Goal: Navigation & Orientation: Go to known website

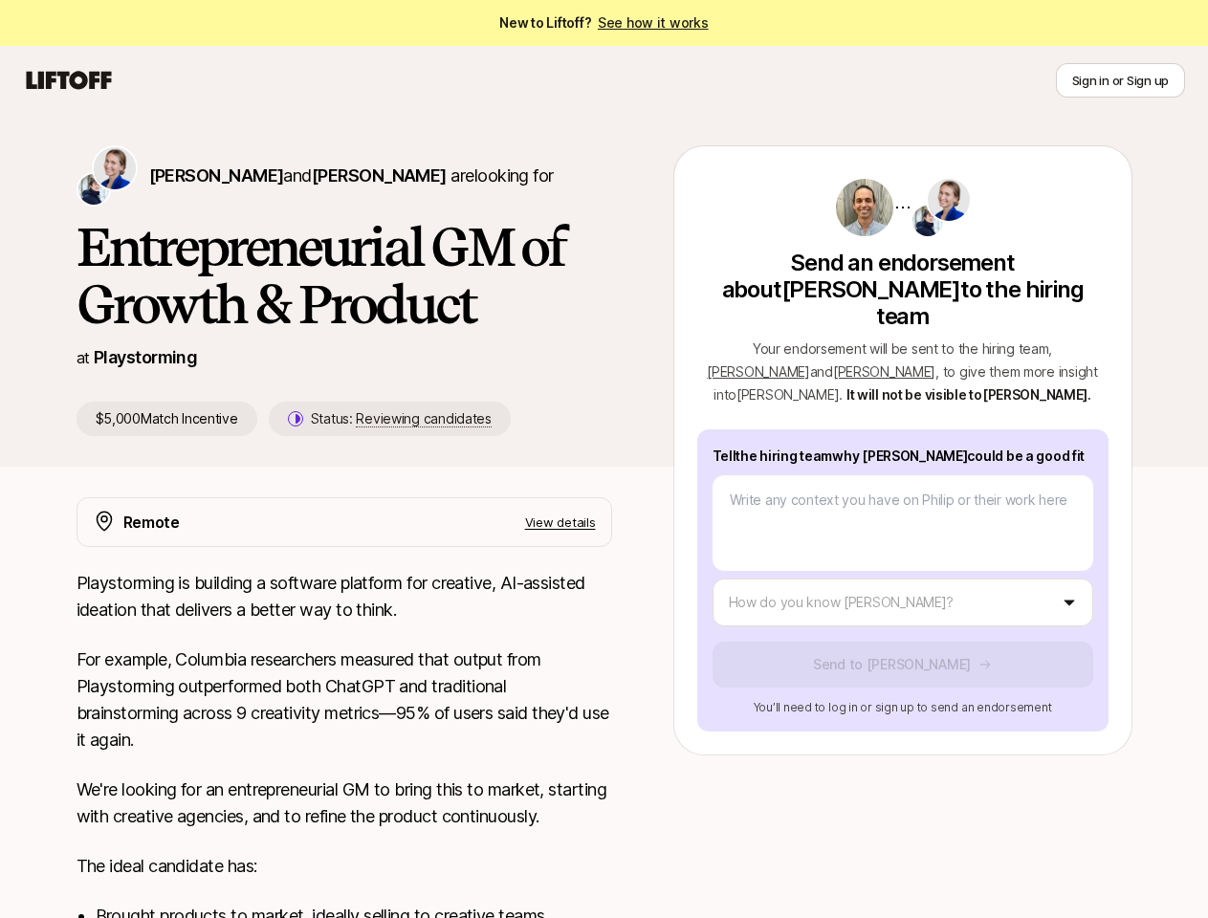
click at [604, 459] on div "[PERSON_NAME] and [PERSON_NAME] are looking for Entrepreneurial GM of Growth & …" at bounding box center [605, 305] width 1148 height 321
click at [69, 80] on icon at bounding box center [69, 80] width 92 height 27
click at [1120, 80] on button "Sign in or Sign up" at bounding box center [1120, 80] width 129 height 34
type textarea "x"
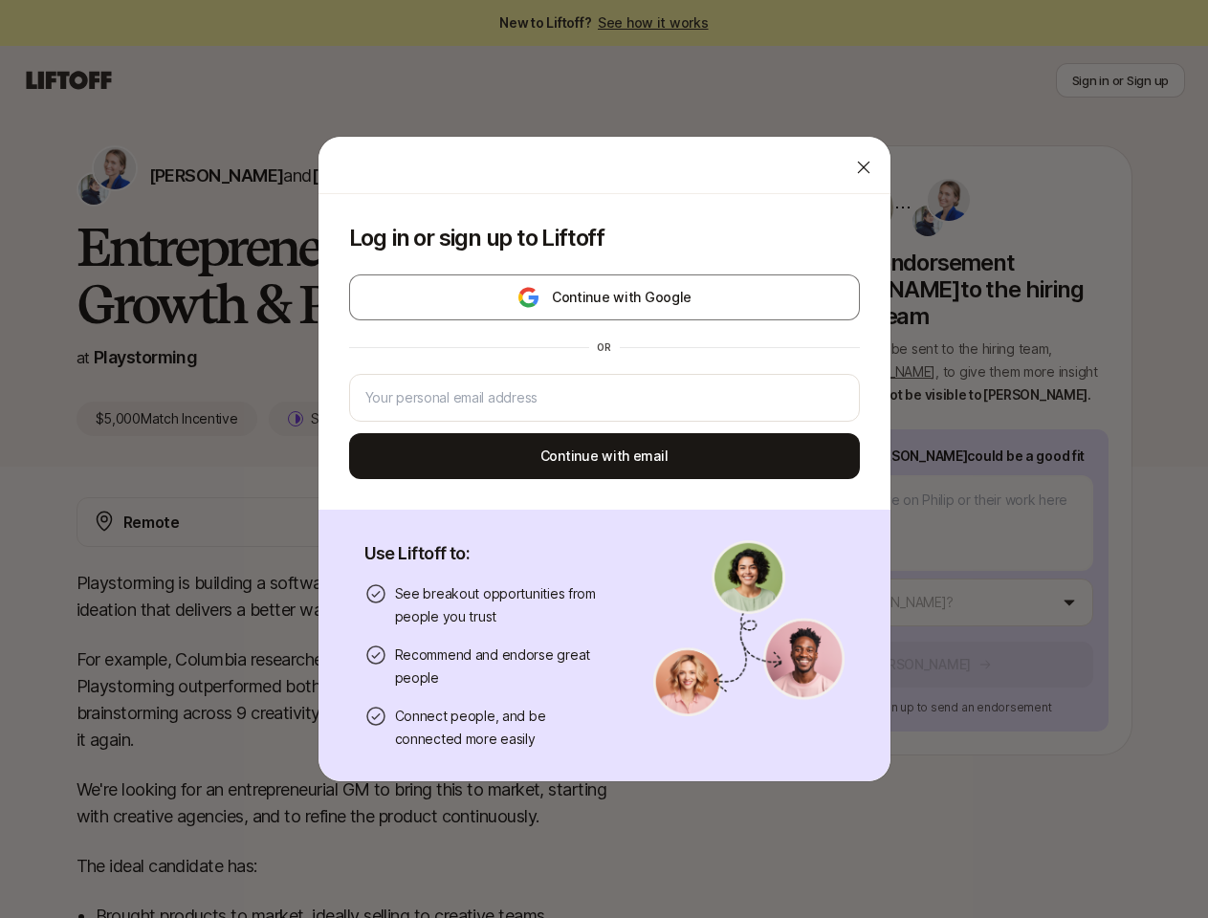
click at [188, 175] on div "Log in or sign up to Liftoff Continue with Google or Continue with email Use Li…" at bounding box center [604, 459] width 1208 height 647
click at [342, 175] on div at bounding box center [605, 165] width 572 height 57
click at [368, 419] on div at bounding box center [604, 398] width 511 height 48
click at [1077, 321] on div "Log in or sign up to Liftoff Continue with Google or Continue with email Use Li…" at bounding box center [604, 459] width 1208 height 647
click at [795, 344] on div "or" at bounding box center [604, 347] width 511 height 31
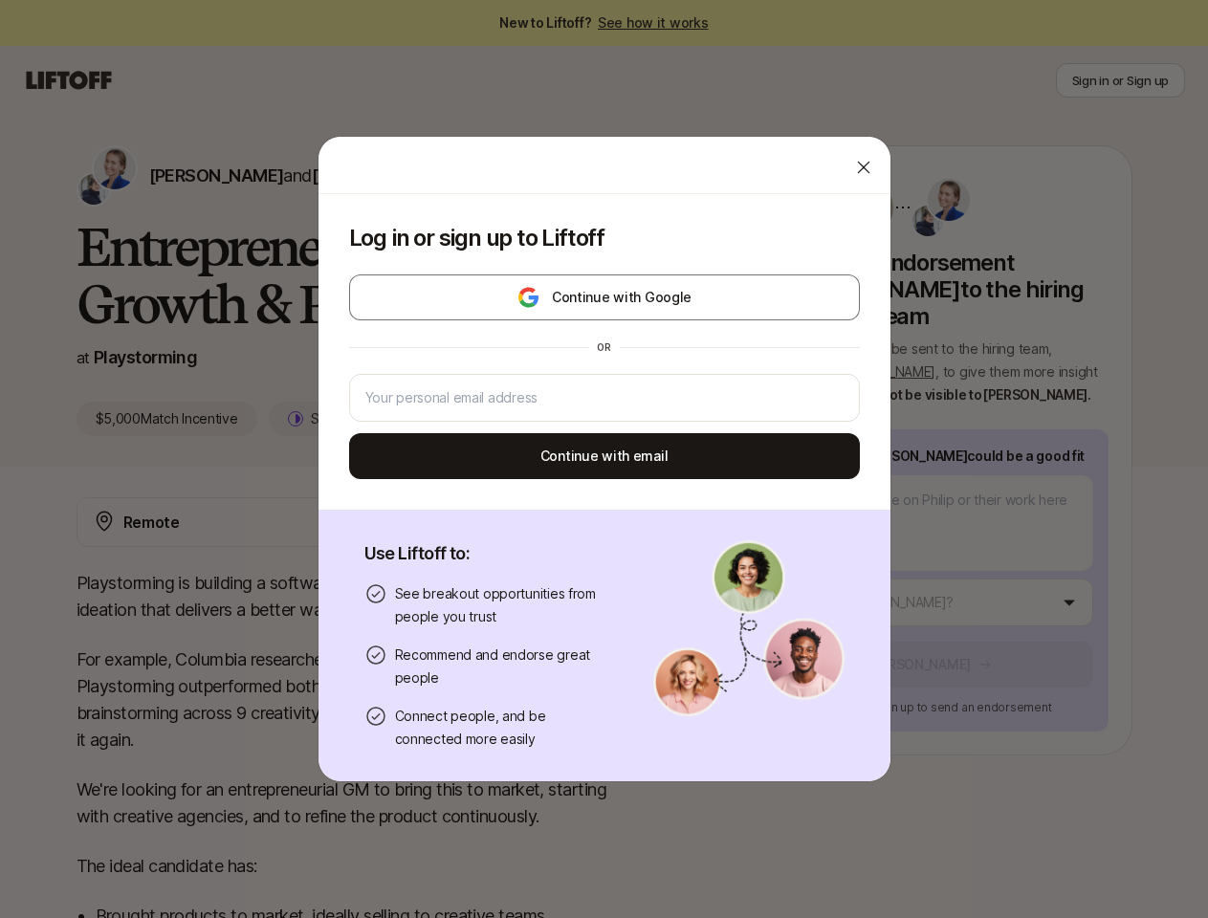
click at [926, 576] on div "Log in or sign up to Liftoff Continue with Google or Continue with email Use Li…" at bounding box center [604, 459] width 1208 height 647
click at [584, 522] on div "Use Liftoff to: See breakout opportunities from people you trust Recommend and …" at bounding box center [605, 646] width 572 height 272
